Goal: Check status: Check status

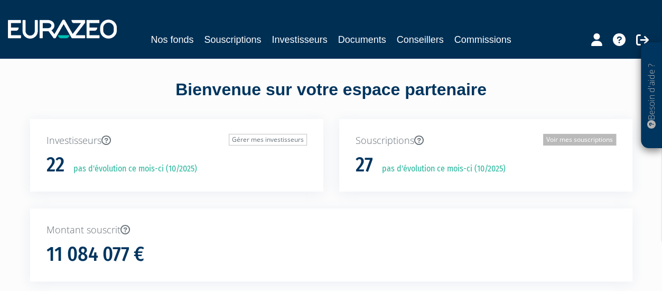
click at [572, 138] on link "Voir mes souscriptions" at bounding box center [579, 140] width 73 height 12
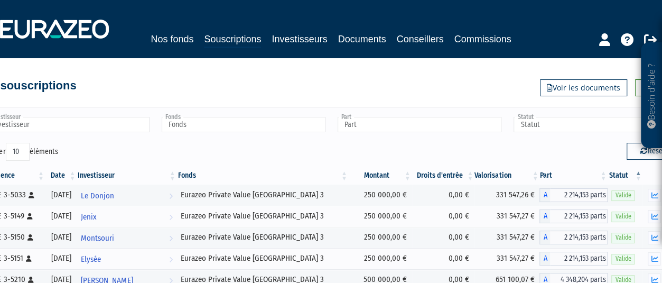
click at [76, 173] on th "Date" at bounding box center [60, 175] width 31 height 18
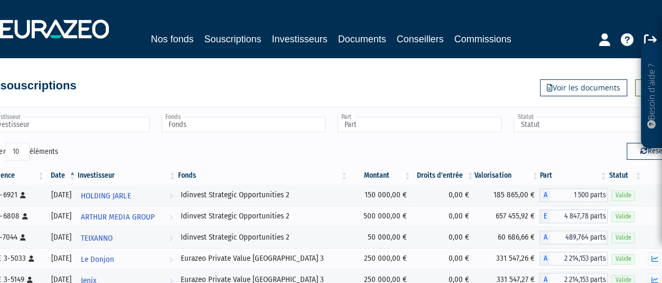
click at [69, 174] on th "Date" at bounding box center [60, 175] width 31 height 18
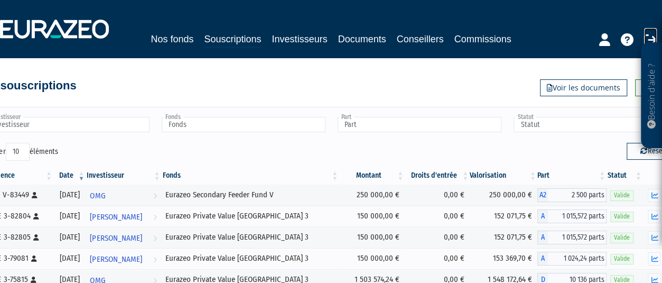
click at [647, 36] on icon at bounding box center [650, 39] width 13 height 13
